Goal: Task Accomplishment & Management: Manage account settings

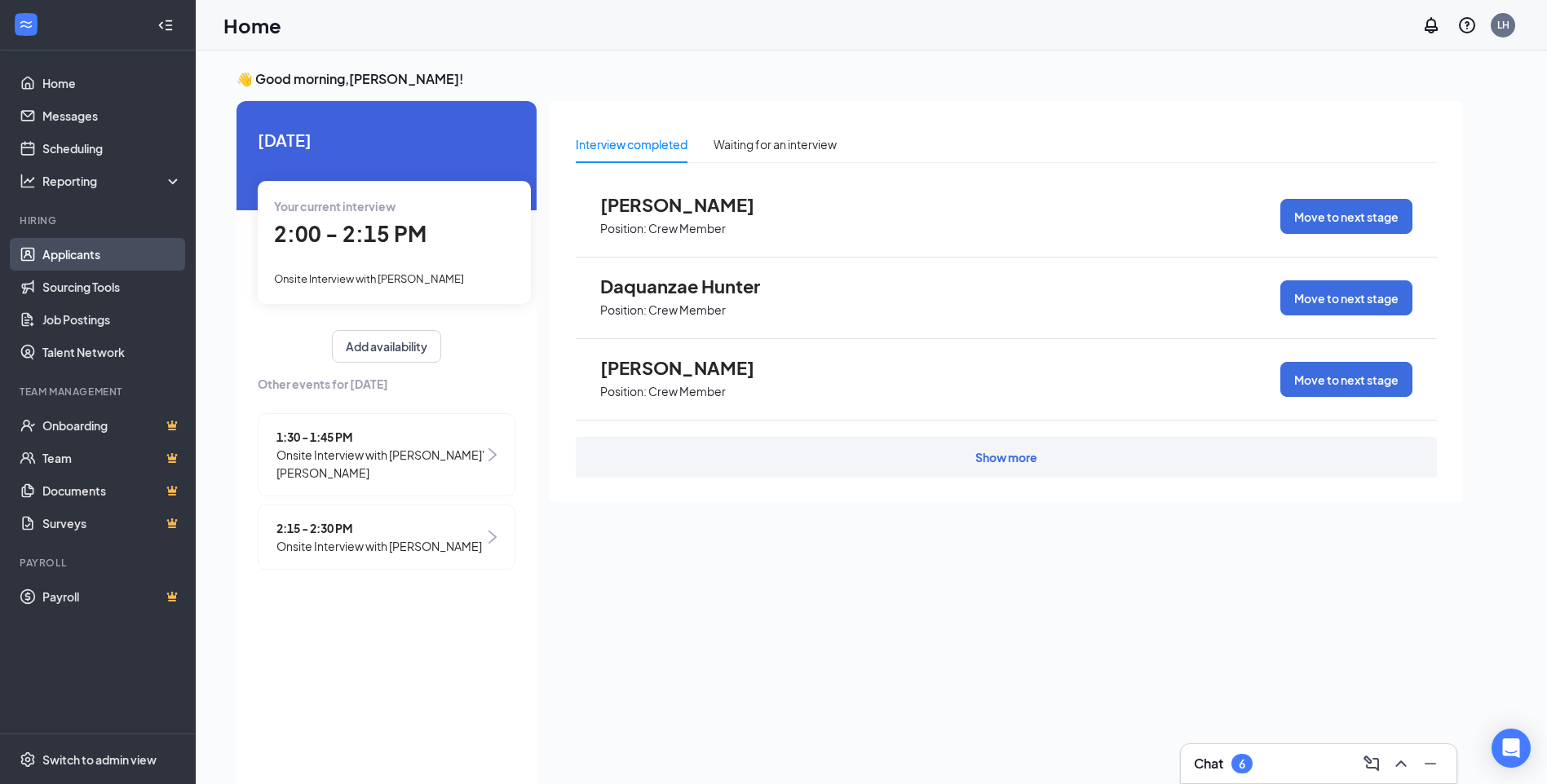
click at [103, 263] on link "Applicants" at bounding box center [112, 254] width 139 height 33
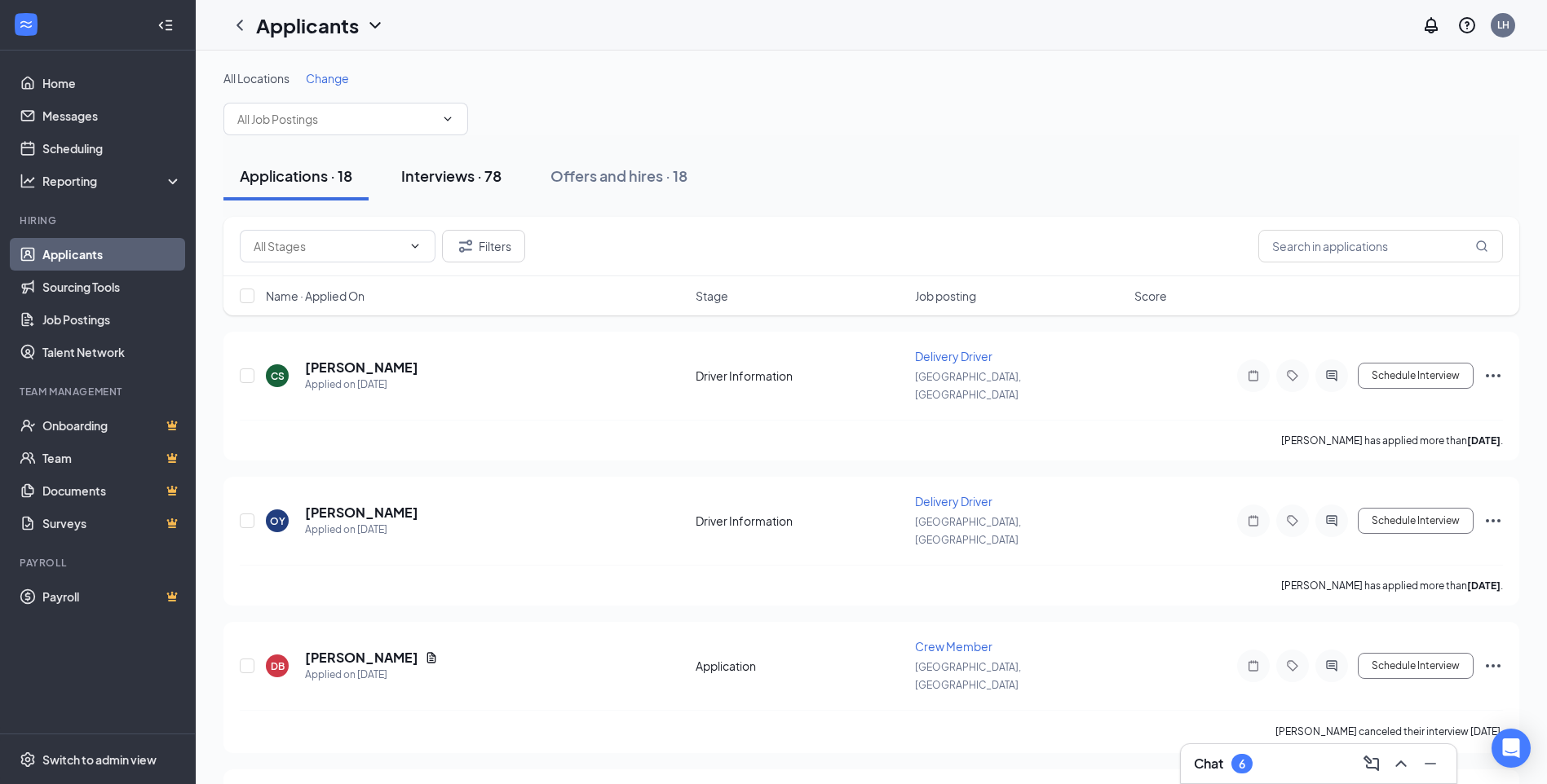
click at [474, 175] on div "Interviews · 78" at bounding box center [451, 175] width 100 height 20
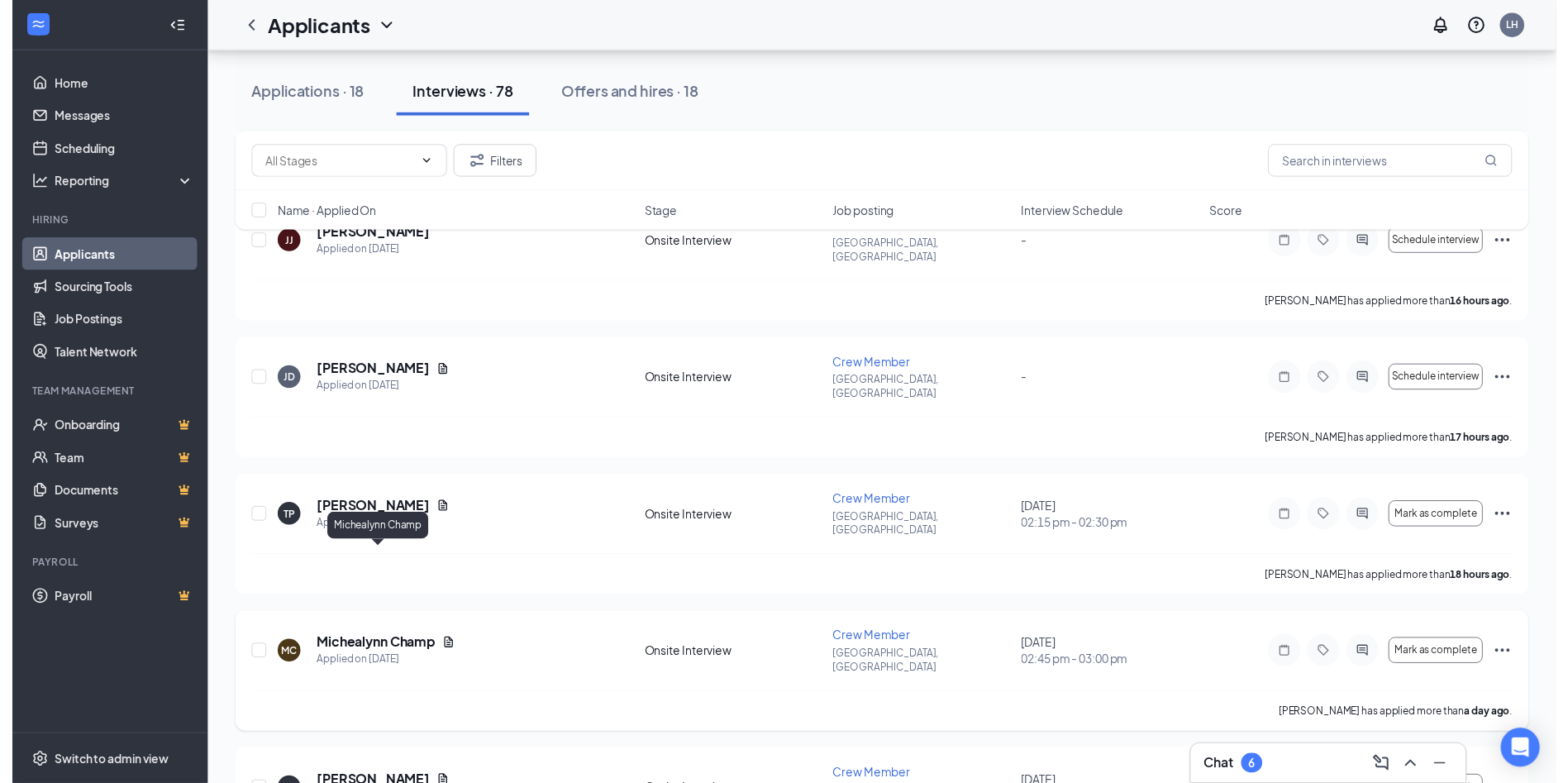
scroll to position [579, 0]
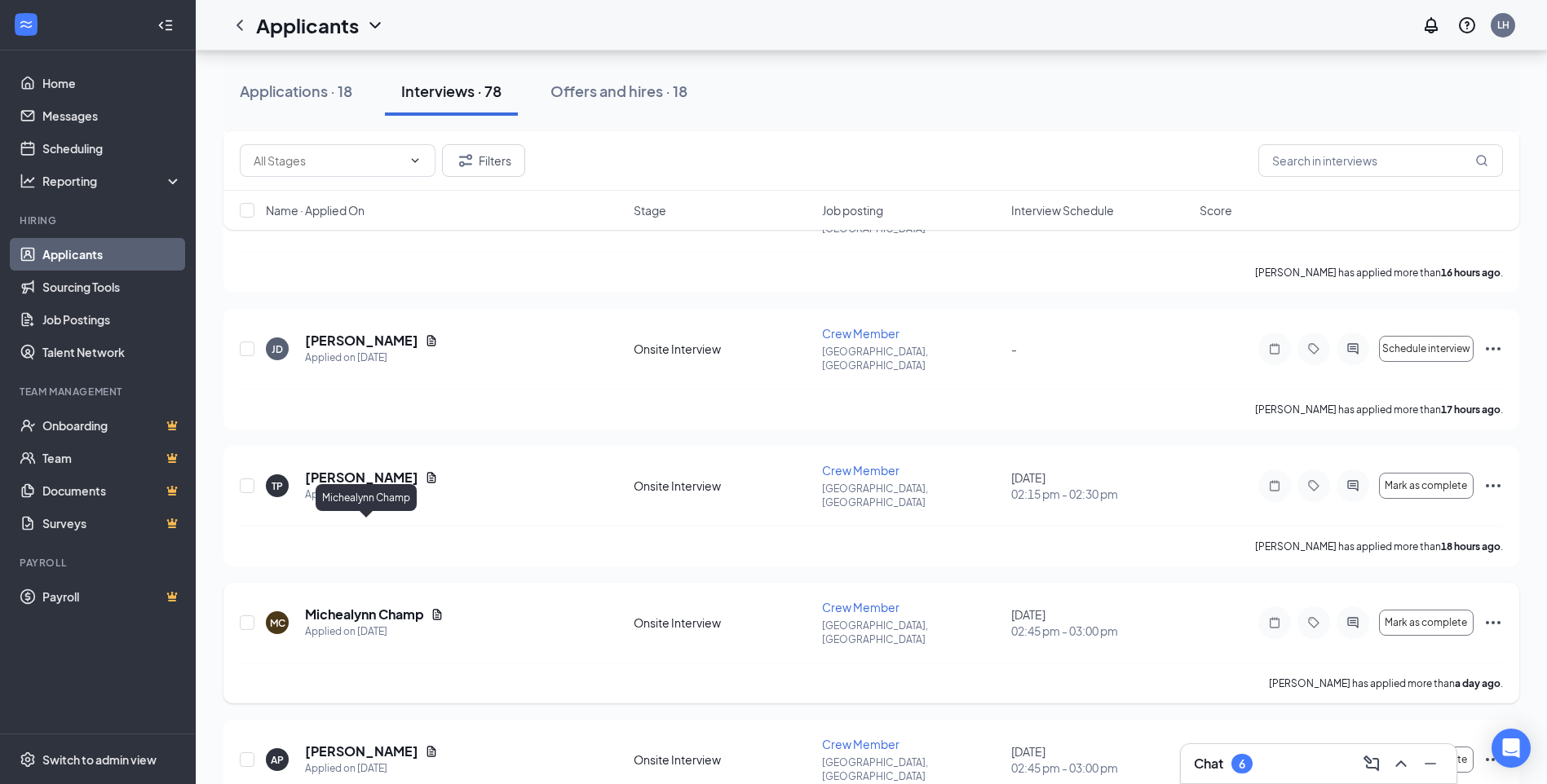
click at [411, 606] on h5 "Michealynn Champ" at bounding box center [364, 615] width 119 height 18
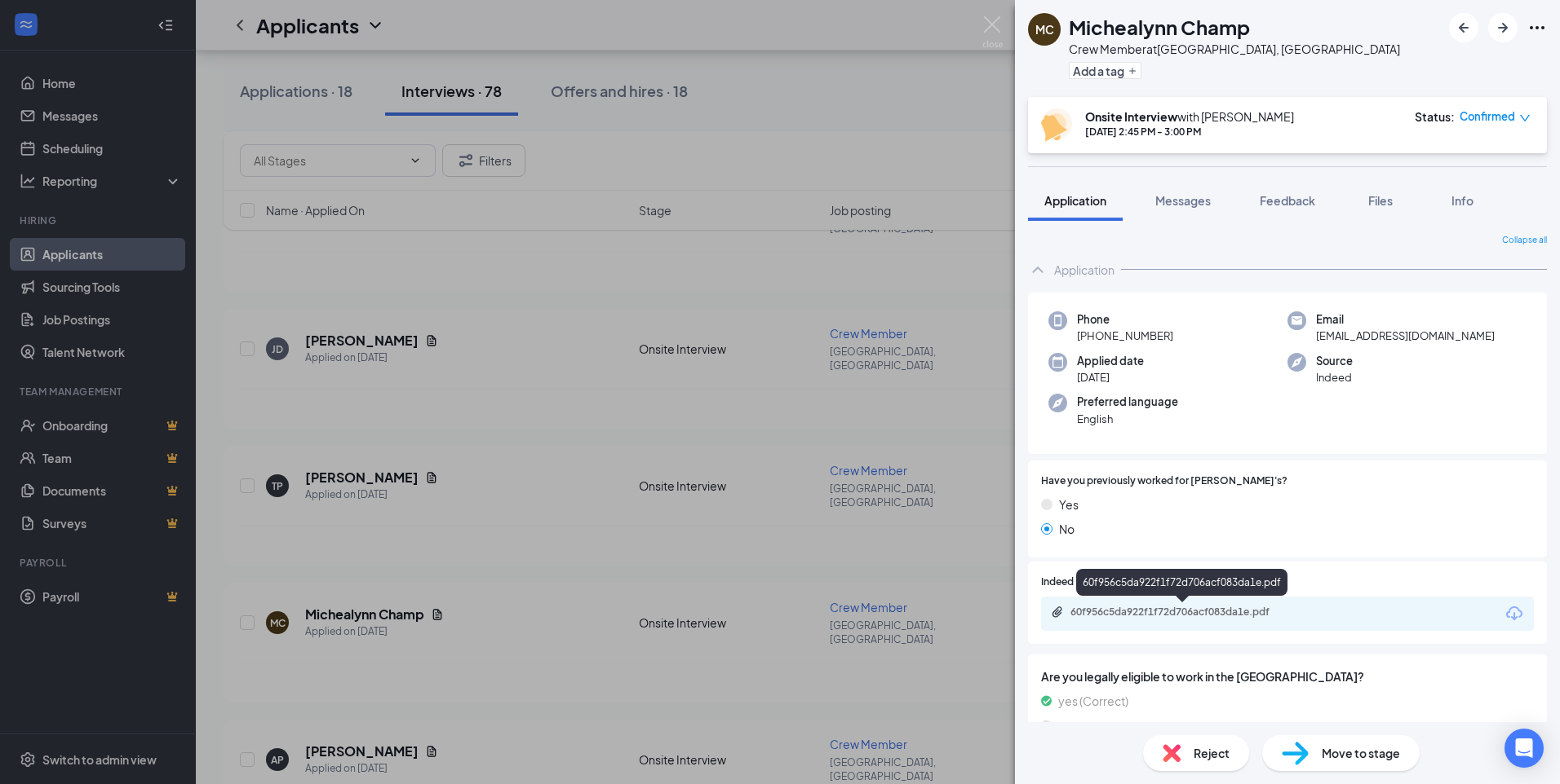
click at [1209, 612] on div "60f956c5da922f1f72d706acf083da1e.pdf" at bounding box center [1184, 612] width 228 height 13
drag, startPoint x: 766, startPoint y: 207, endPoint x: 782, endPoint y: 184, distance: 28.0
click at [766, 205] on div "MC [PERSON_NAME] Crew Member at [GEOGRAPHIC_DATA], [GEOGRAPHIC_DATA] Add a tag …" at bounding box center [780, 392] width 1560 height 784
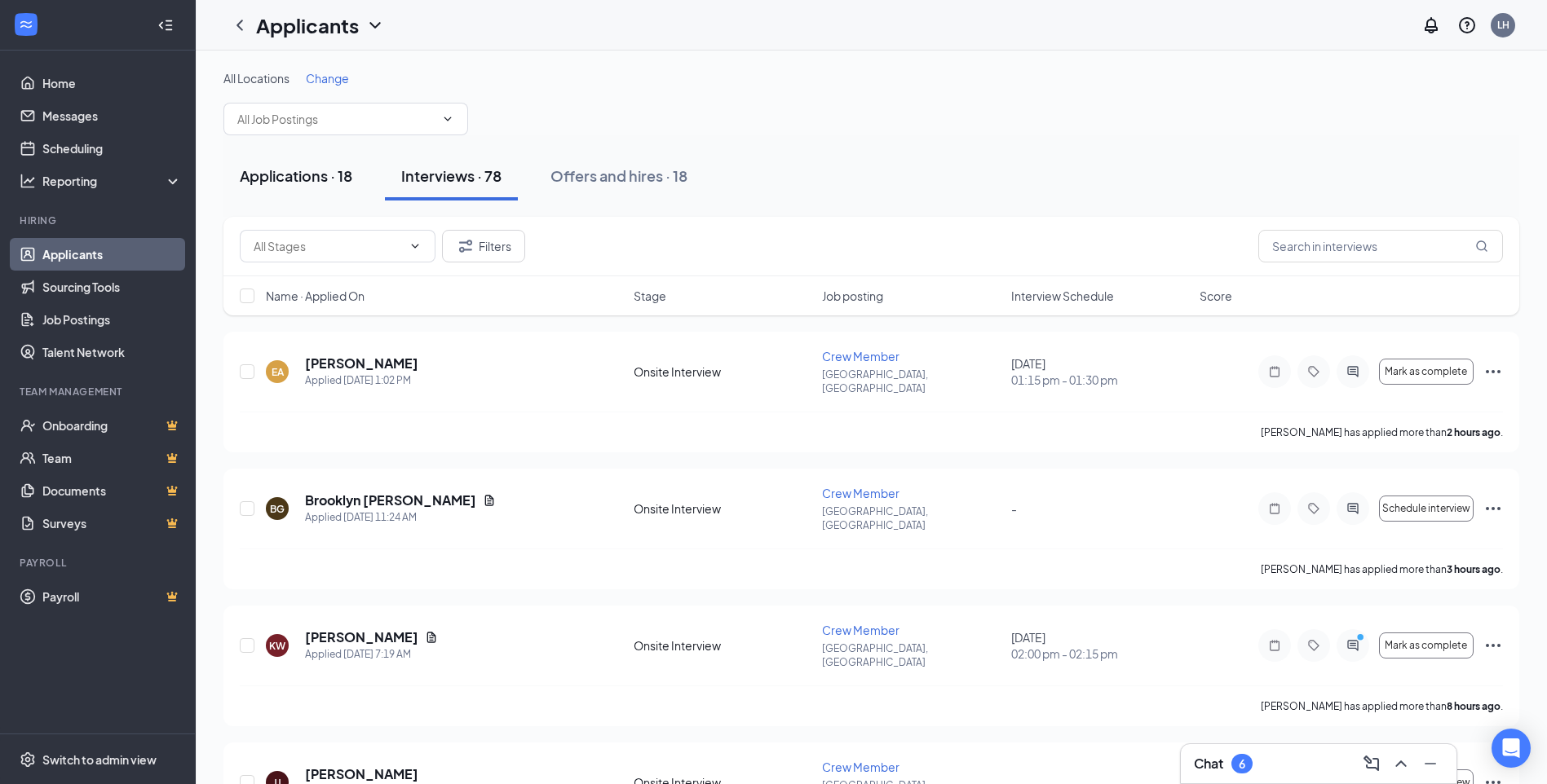
click at [318, 171] on div "Applications · 18" at bounding box center [296, 175] width 113 height 20
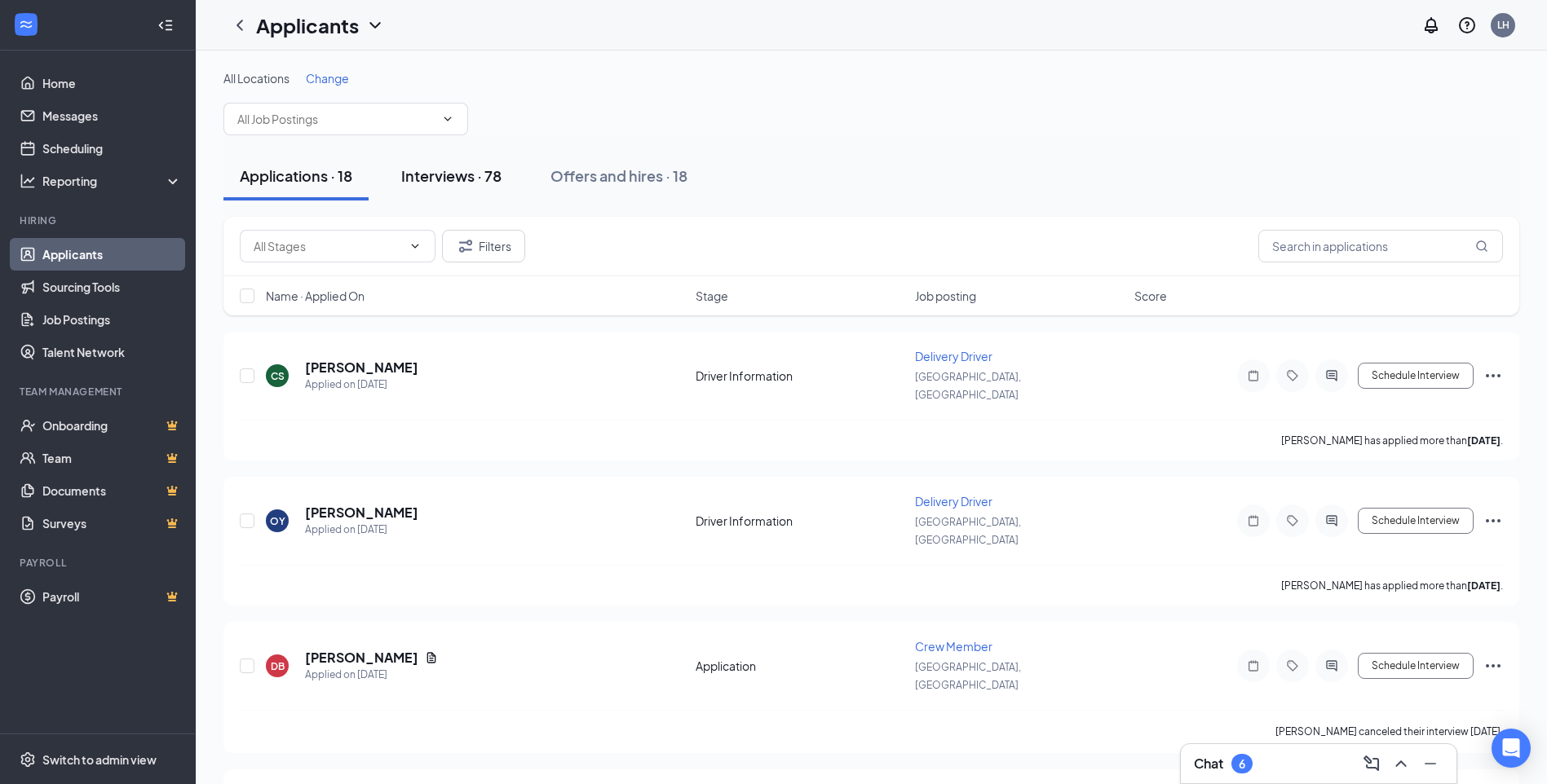
click at [469, 174] on div "Interviews · 78" at bounding box center [451, 175] width 100 height 20
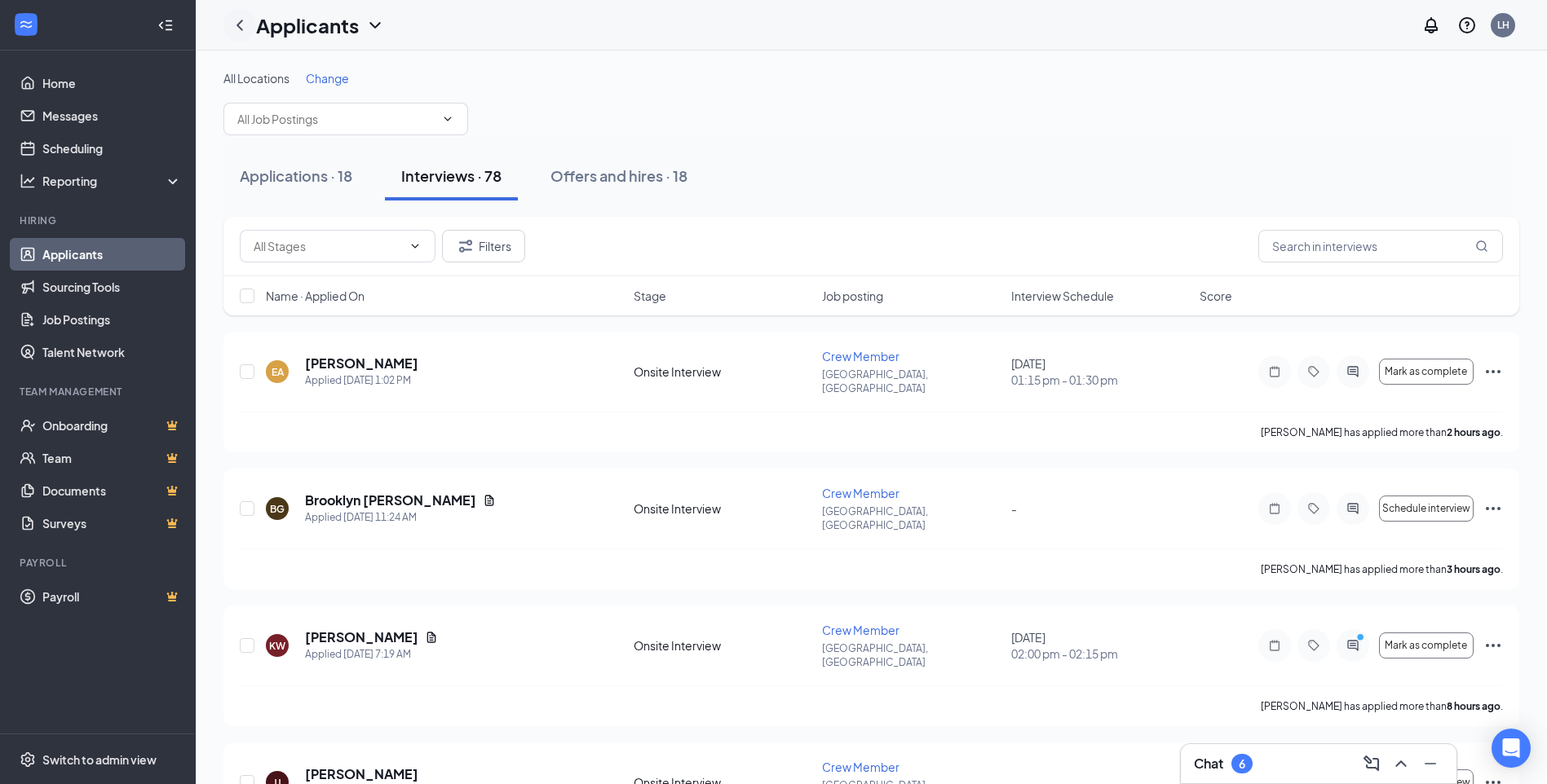
click at [231, 22] on icon "ChevronLeft" at bounding box center [239, 26] width 19 height 19
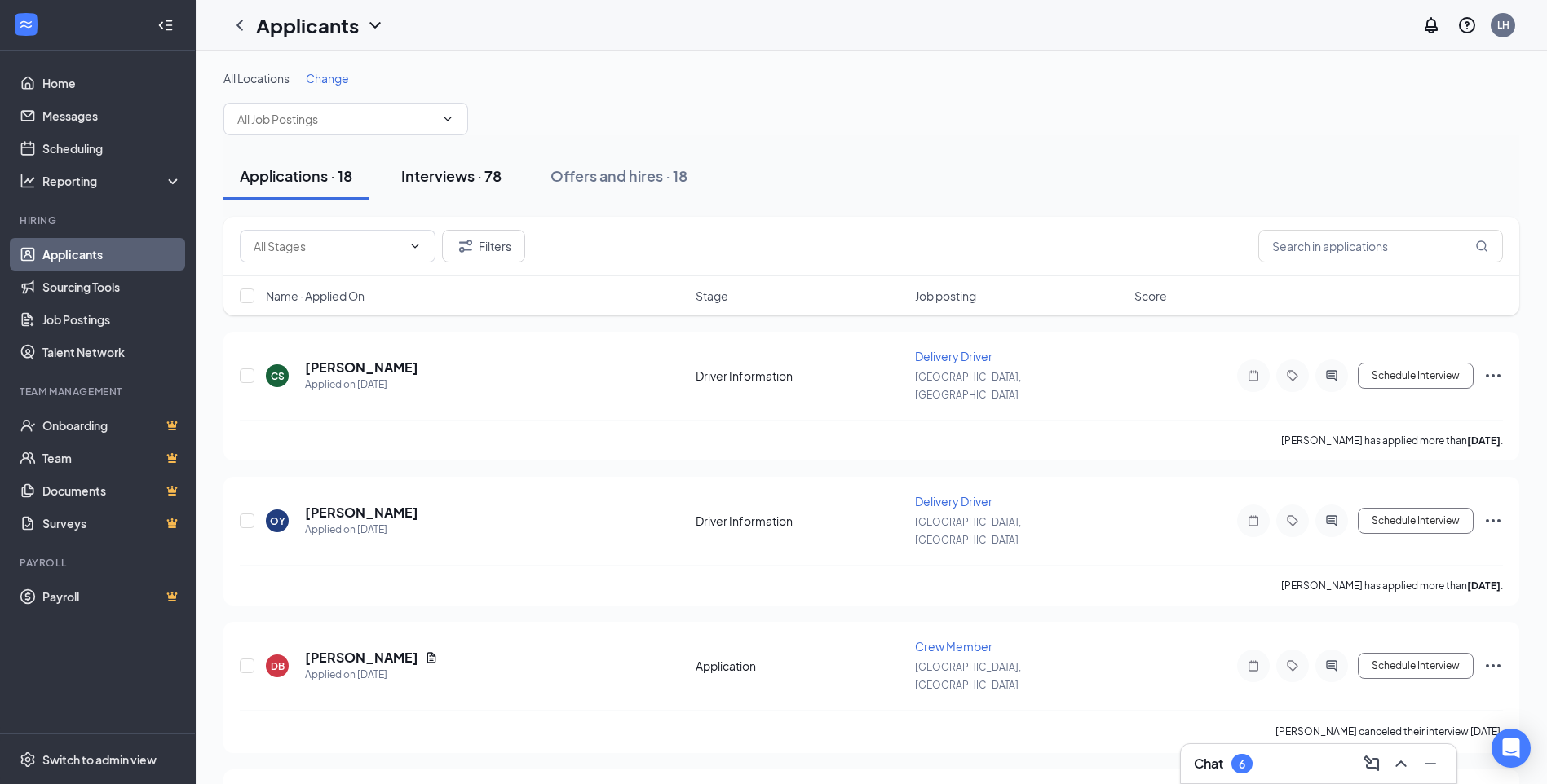
click at [440, 177] on div "Interviews · 78" at bounding box center [451, 175] width 100 height 20
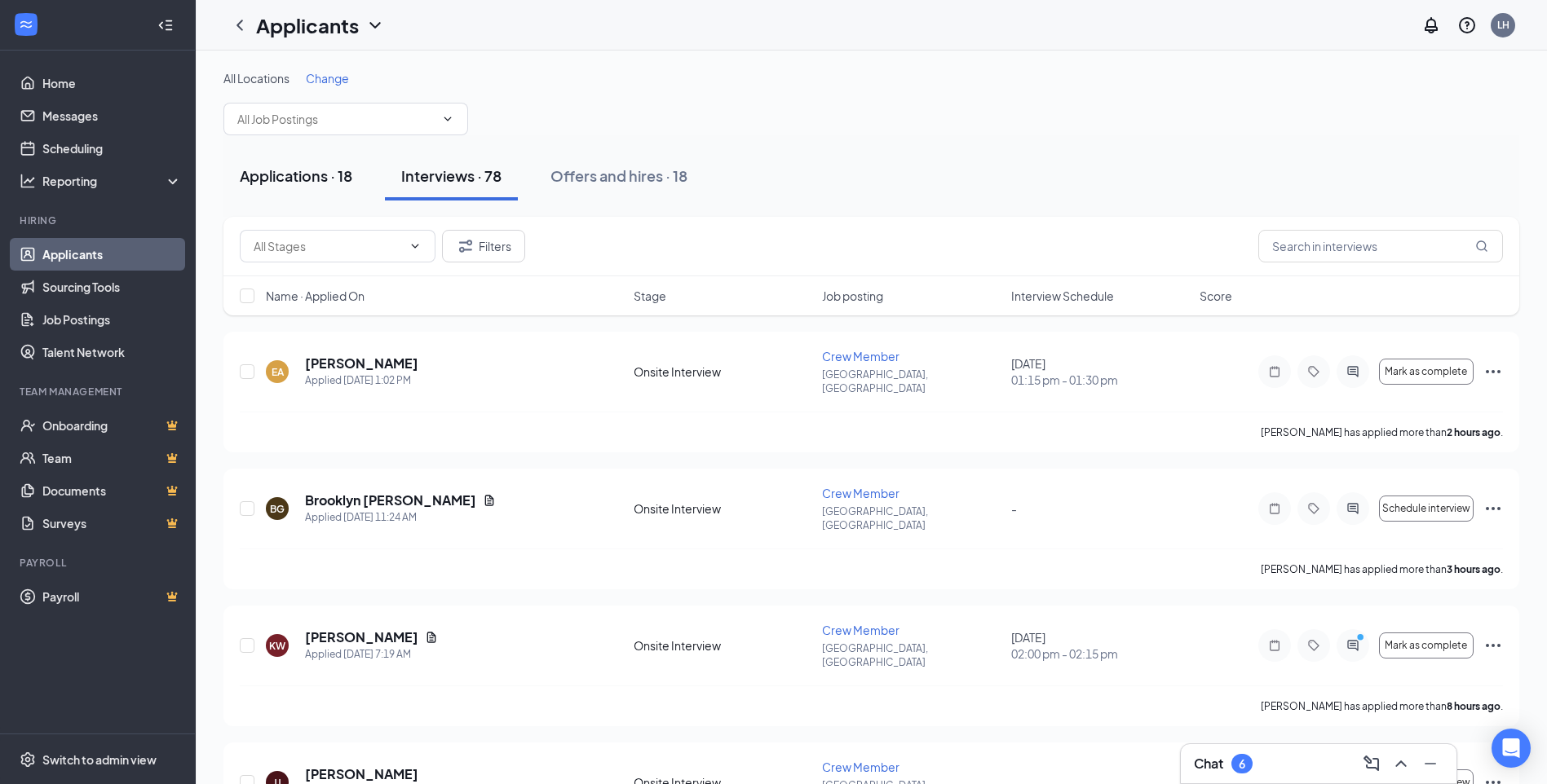
click at [311, 165] on div "Applications · 18" at bounding box center [296, 175] width 113 height 20
